Goal: Information Seeking & Learning: Learn about a topic

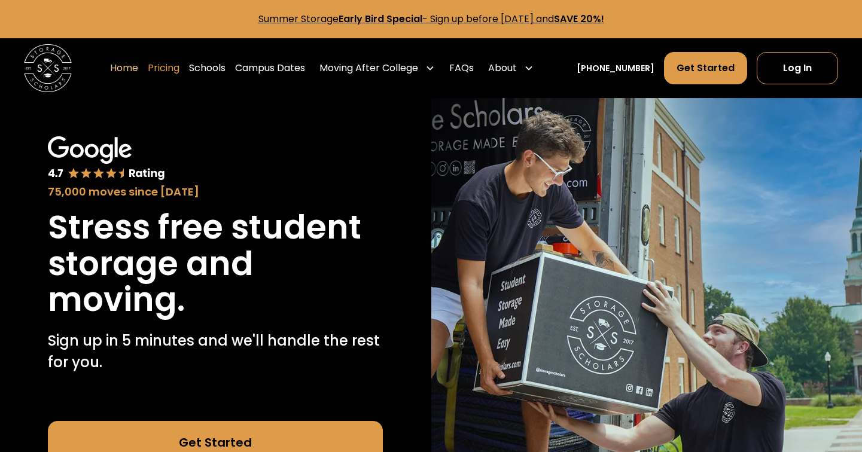
click at [179, 70] on link "Pricing" at bounding box center [164, 67] width 32 height 33
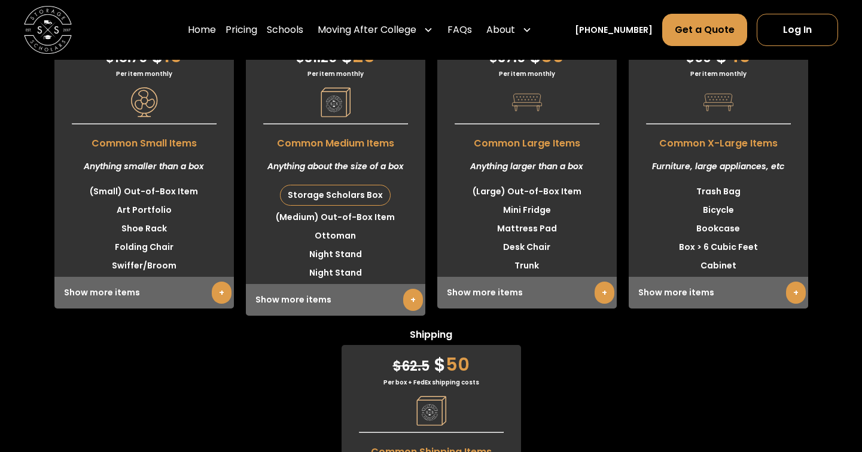
scroll to position [3071, 0]
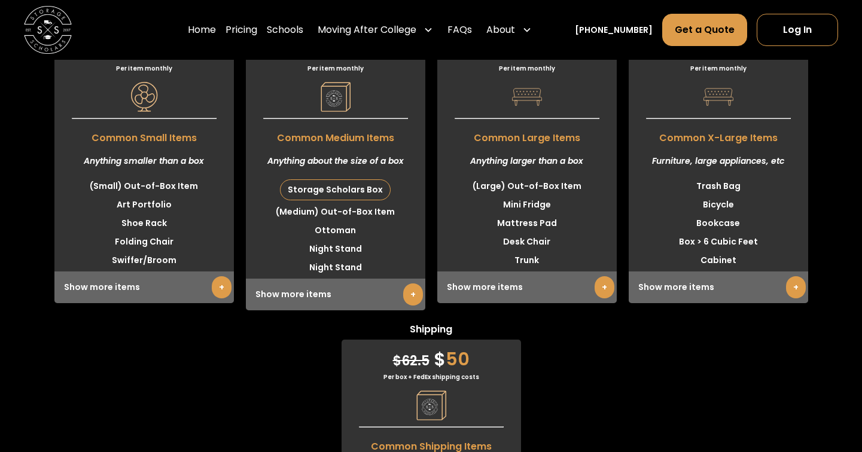
click at [220, 286] on link "+" at bounding box center [222, 287] width 20 height 22
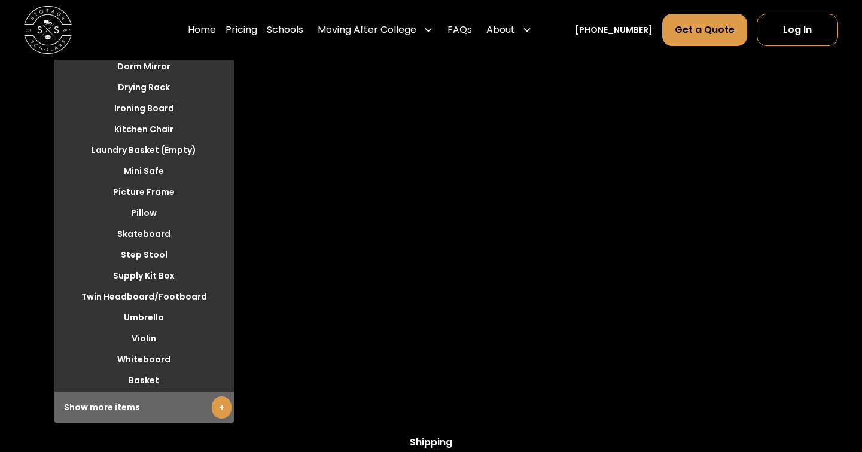
scroll to position [3430, 0]
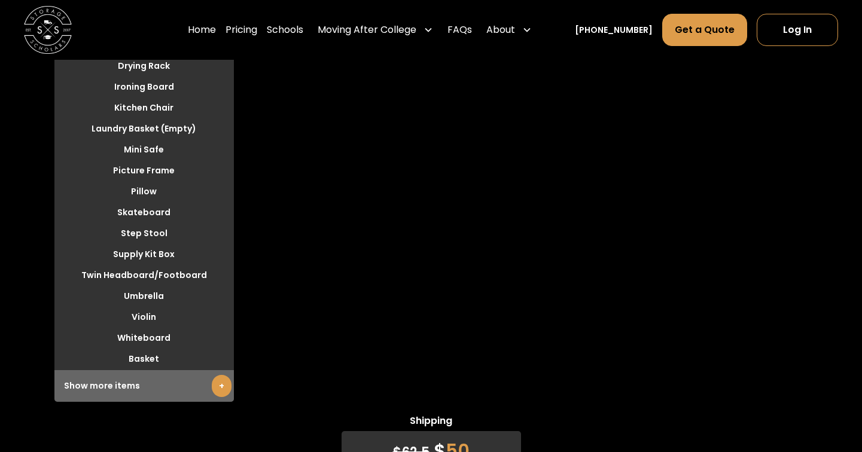
click at [125, 386] on div "Show more items +" at bounding box center [143, 386] width 179 height 32
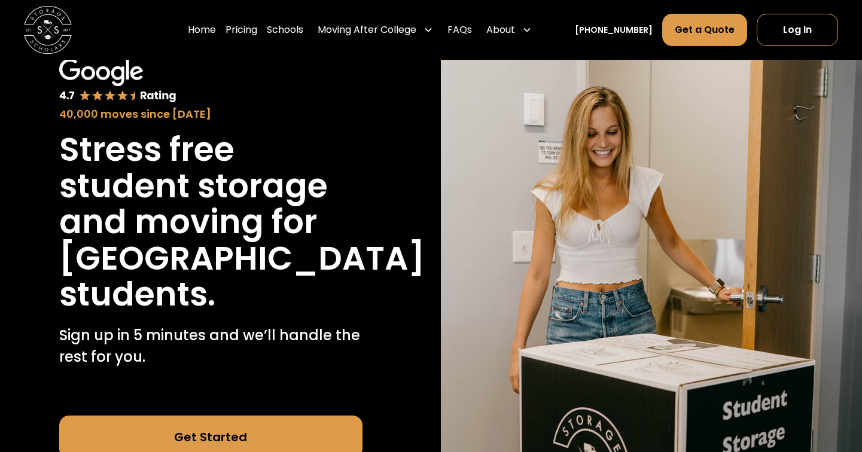
scroll to position [0, 0]
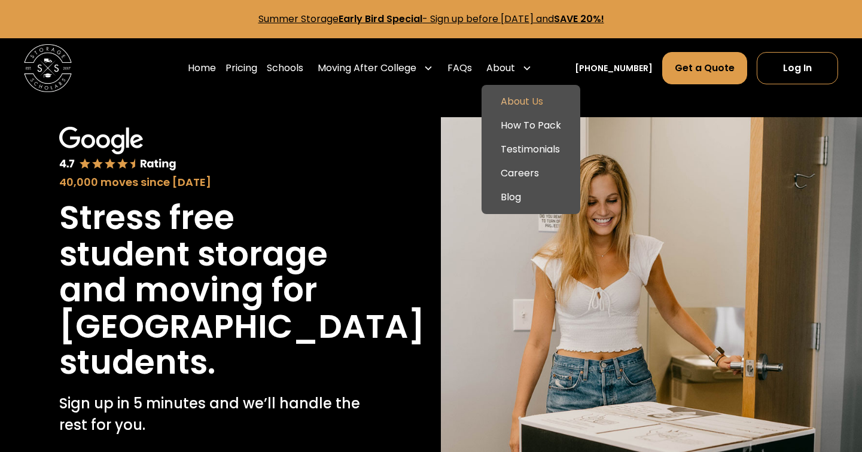
click at [534, 99] on link "About Us" at bounding box center [530, 102] width 89 height 24
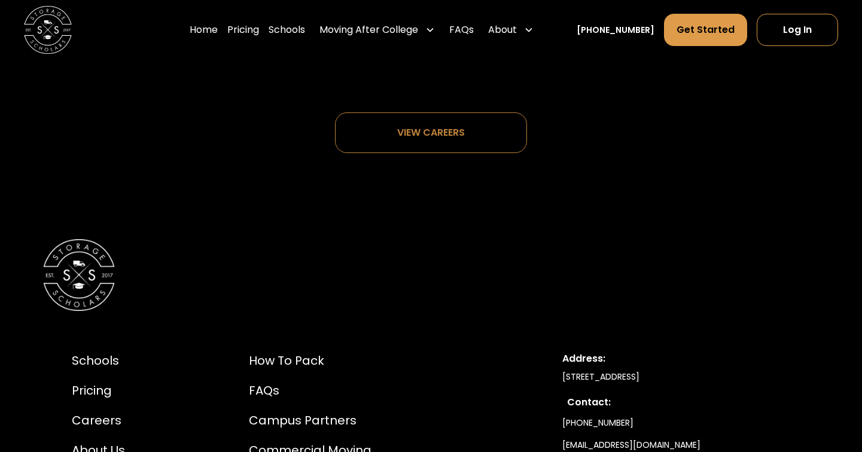
scroll to position [6051, 0]
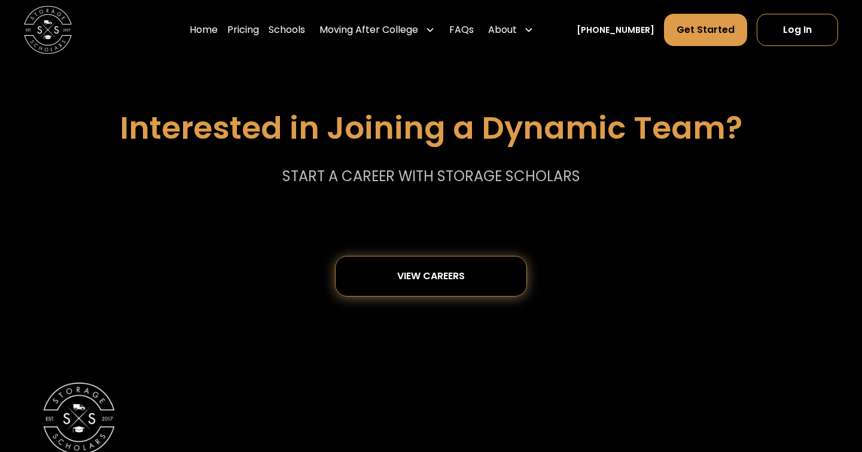
click at [479, 258] on div "View careers" at bounding box center [431, 276] width 111 height 39
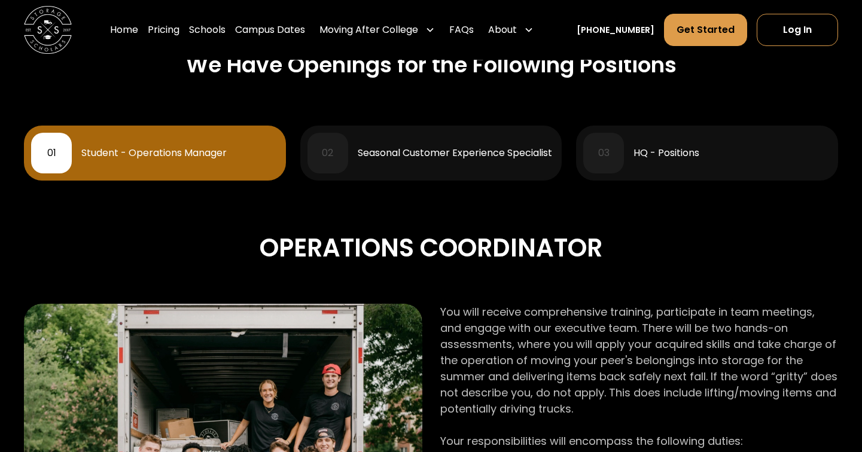
scroll to position [510, 0]
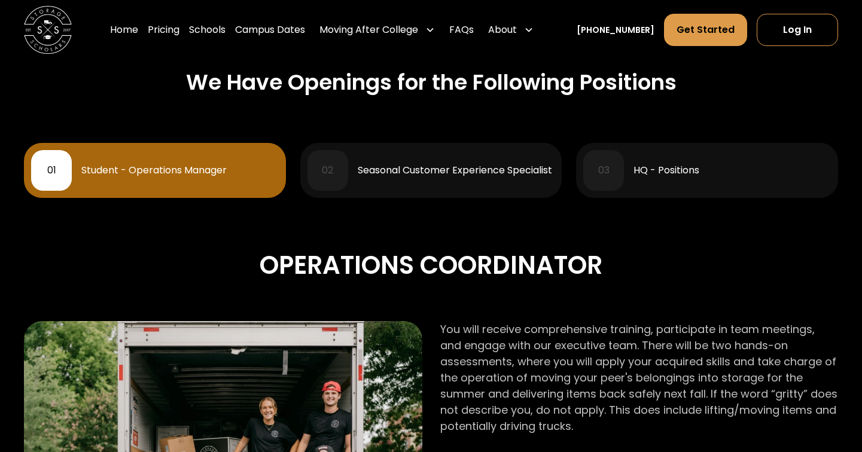
click at [484, 171] on div "Seasonal Customer Experience Specialist" at bounding box center [455, 171] width 194 height 10
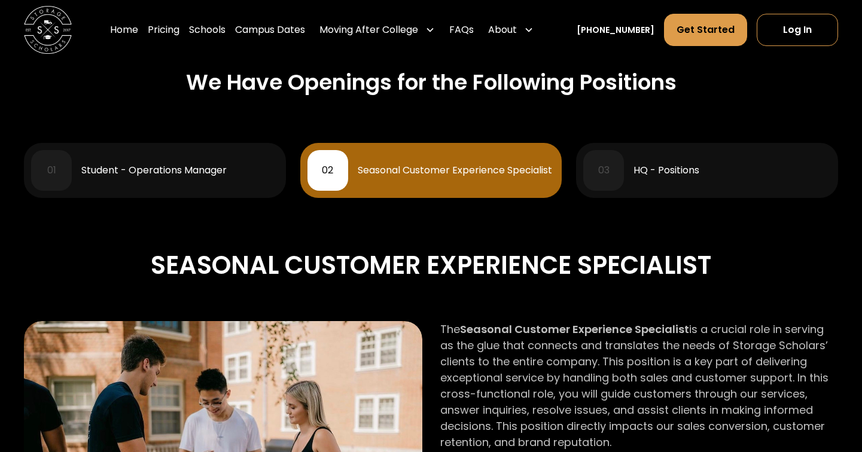
click at [675, 170] on div "HQ - Positions" at bounding box center [666, 171] width 66 height 10
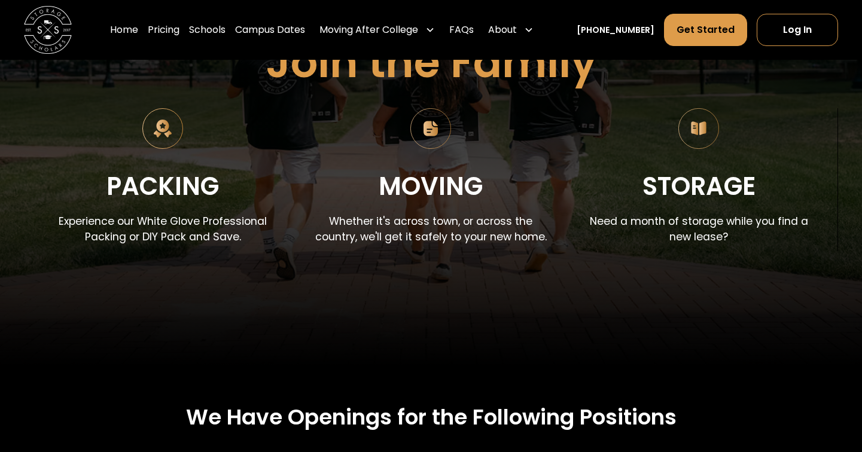
scroll to position [0, 0]
